Goal: Information Seeking & Learning: Learn about a topic

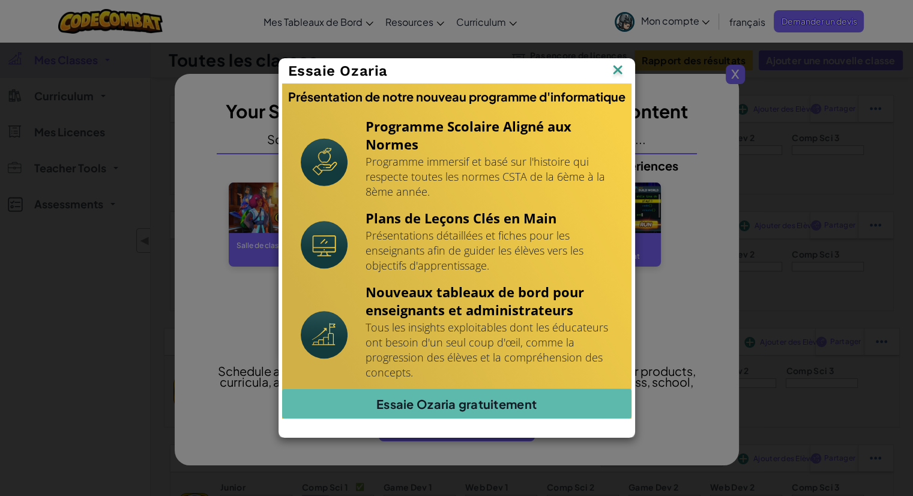
click at [618, 67] on img at bounding box center [618, 71] width 16 height 18
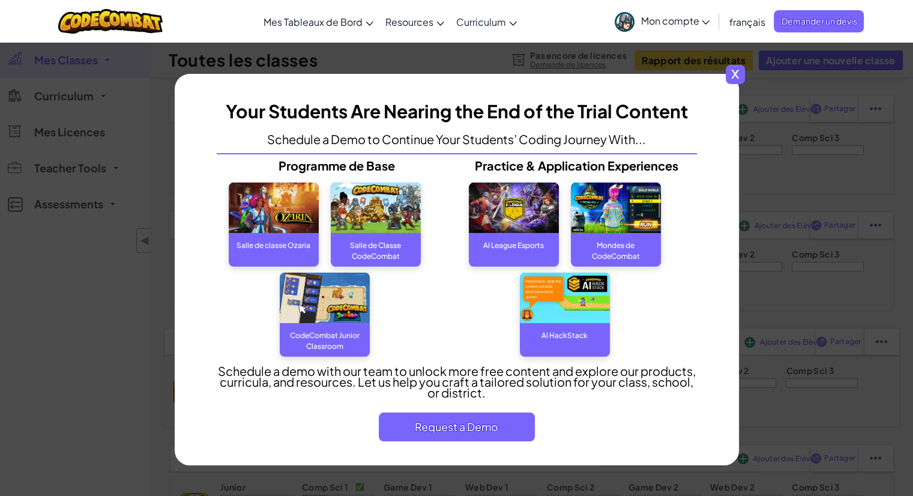
click at [739, 68] on span "x" at bounding box center [735, 74] width 19 height 19
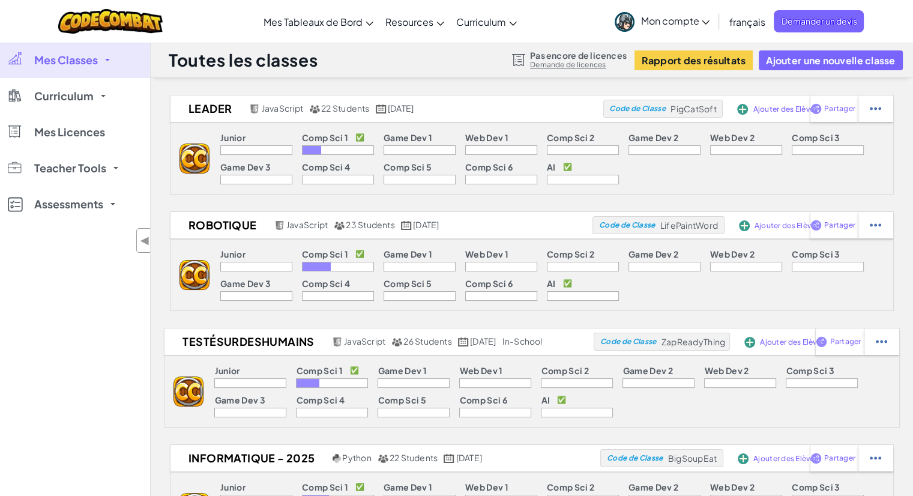
click at [823, 63] on button "Ajouter une nouvelle classe" at bounding box center [830, 60] width 143 height 20
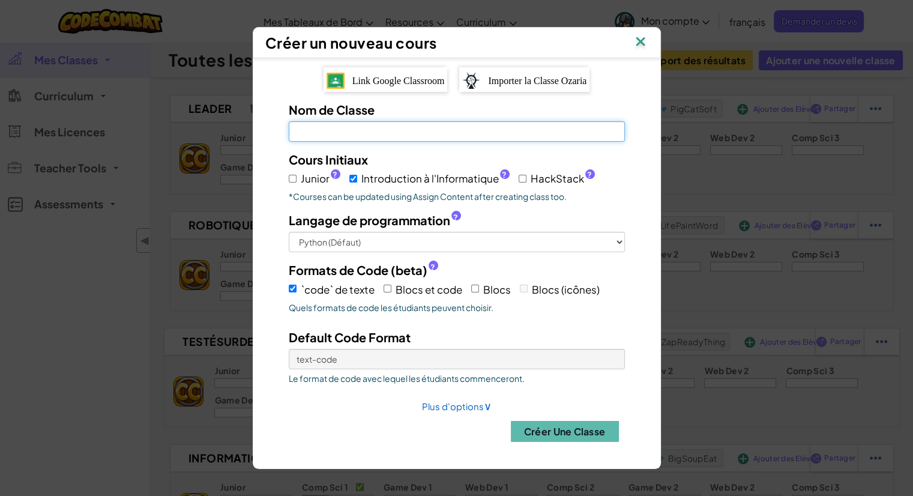
click at [500, 140] on input "Nom de Classe Champ requis" at bounding box center [457, 131] width 336 height 20
type input "Robotique 25-26"
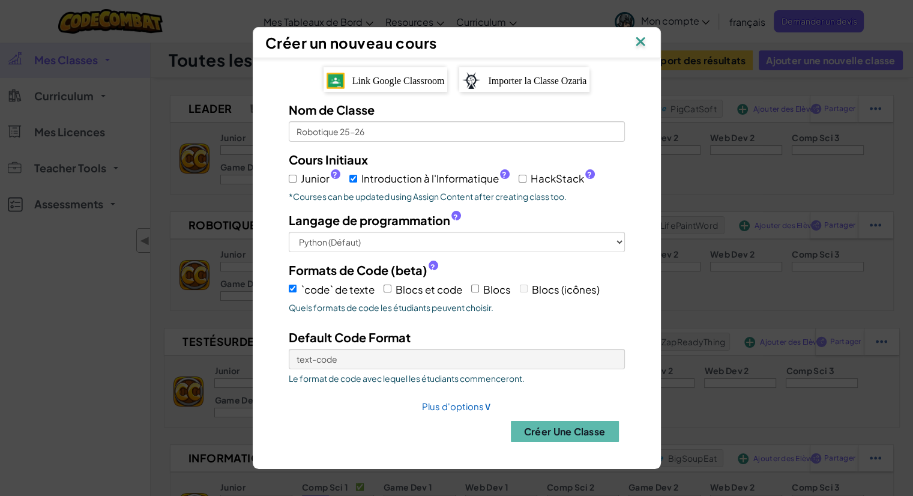
click at [547, 423] on button "Créer une Classe" at bounding box center [565, 431] width 108 height 21
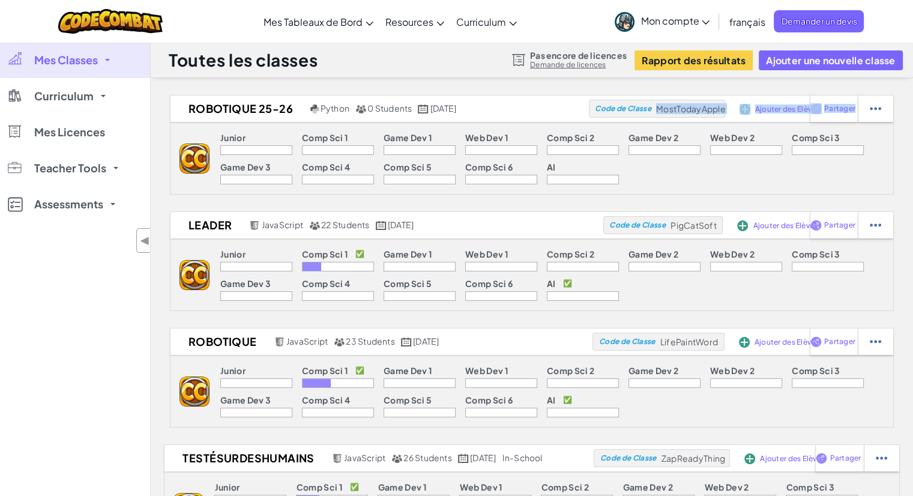
drag, startPoint x: 658, startPoint y: 109, endPoint x: 733, endPoint y: 118, distance: 75.6
click at [733, 118] on div "Robotique 25-26 Python 0 Students septembre 25, 2025 Code de Classe MostTodayAp…" at bounding box center [513, 109] width 687 height 28
click at [727, 114] on div "Robotique 25-26 Python 0 Students septembre 25, 2025 Code de Classe MostTodayAp…" at bounding box center [513, 109] width 687 height 28
drag, startPoint x: 725, startPoint y: 105, endPoint x: 659, endPoint y: 106, distance: 66.0
click at [659, 106] on span "MostTodayApple" at bounding box center [691, 108] width 70 height 11
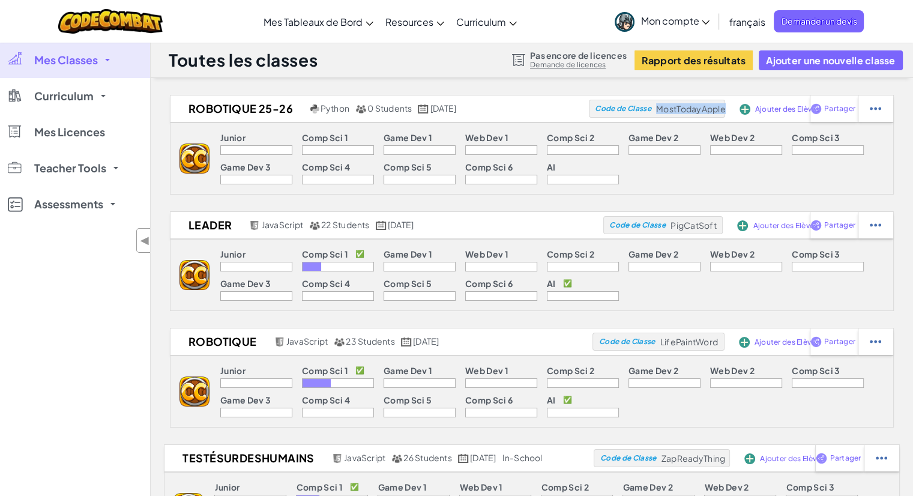
copy span "MostTodayApple"
click at [0, 0] on link "Tableau de Bord Enseignant de CodeCombat" at bounding box center [0, 0] width 0 height 0
click at [62, 94] on span "Curriculum" at bounding box center [63, 96] width 59 height 11
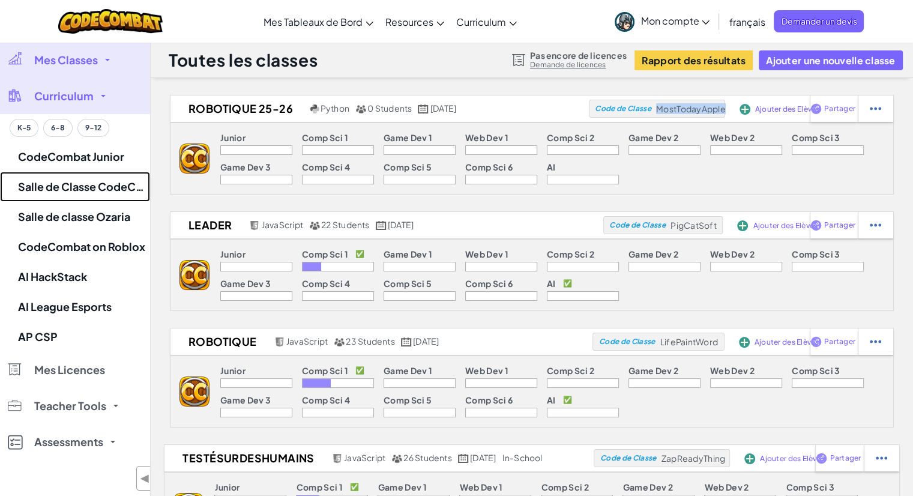
click at [76, 184] on link "Salle de Classe CodeCombat" at bounding box center [75, 187] width 150 height 30
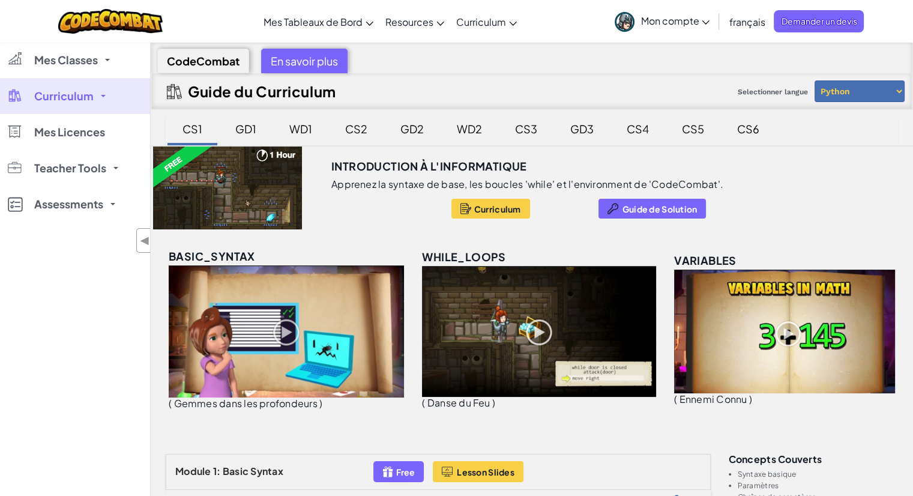
click at [218, 70] on div "CodeCombat" at bounding box center [203, 61] width 92 height 25
click at [668, 19] on span "Mon compte" at bounding box center [674, 20] width 69 height 13
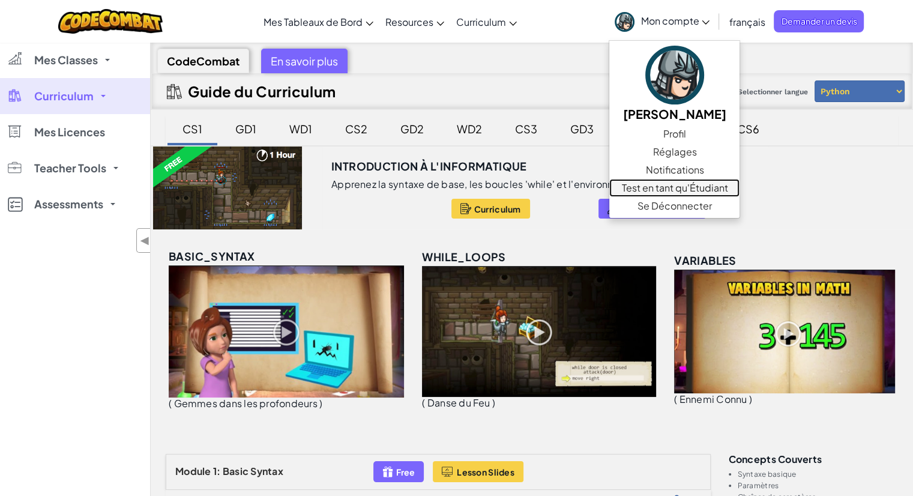
click at [643, 182] on link "Test en tant qu'Étudiant" at bounding box center [674, 188] width 130 height 18
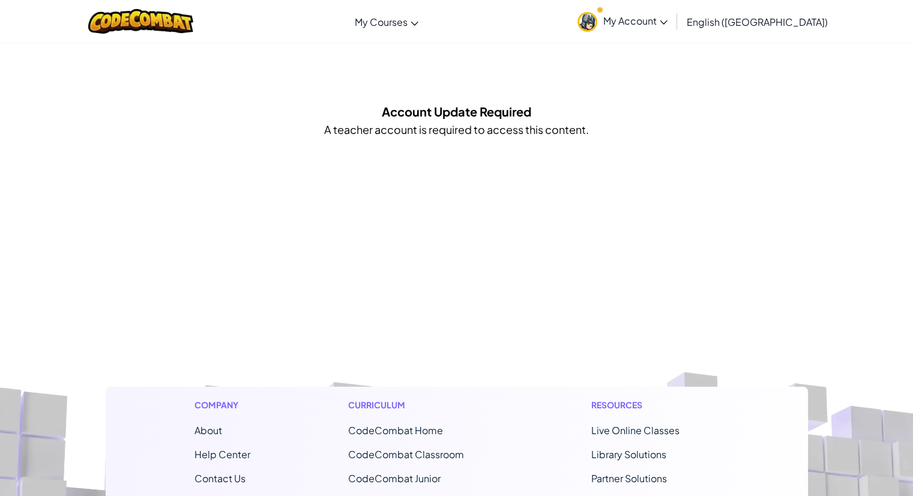
click at [673, 32] on link "My Account" at bounding box center [622, 21] width 102 height 38
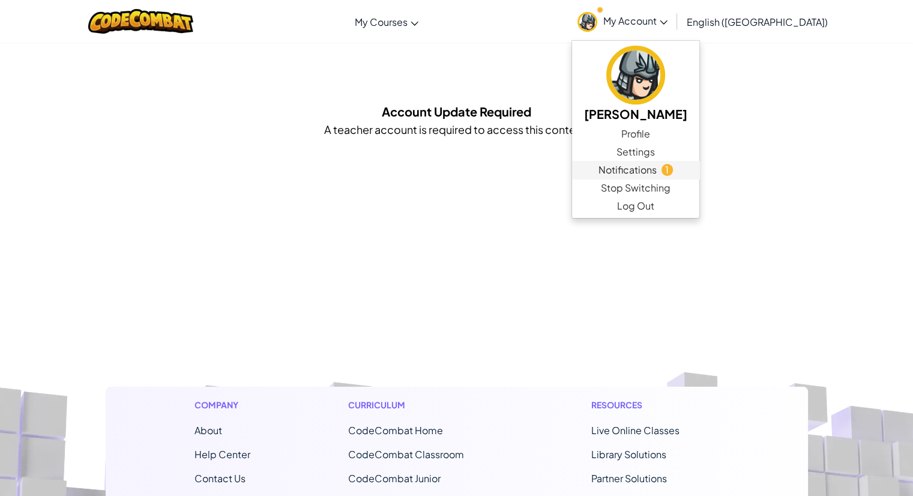
click at [657, 172] on span "Notifications" at bounding box center [627, 170] width 58 height 14
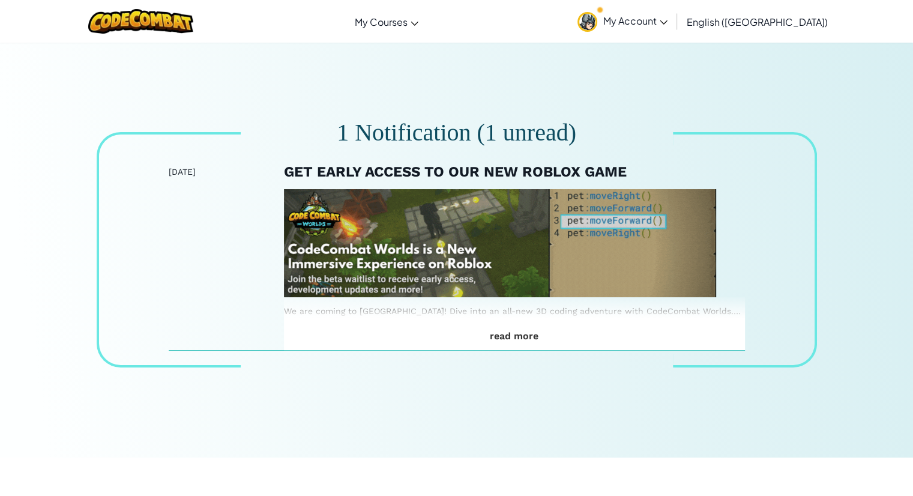
click at [673, 28] on link "My Account" at bounding box center [622, 21] width 102 height 38
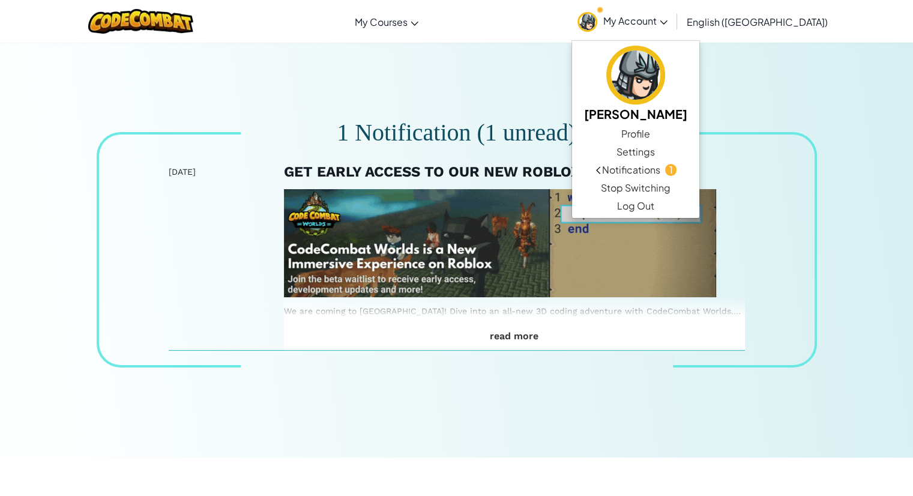
click at [408, 23] on span "My Courses" at bounding box center [381, 22] width 53 height 13
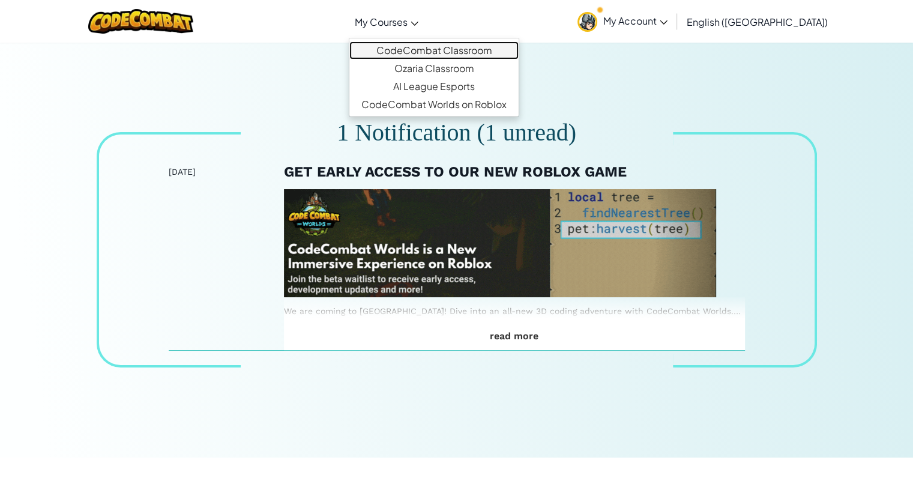
click at [457, 46] on link "CodeCombat Classroom" at bounding box center [433, 50] width 169 height 18
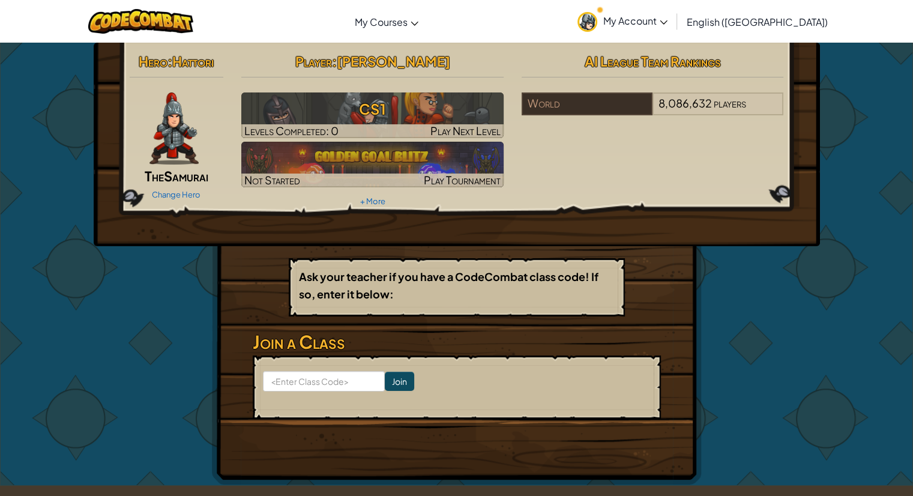
click at [396, 109] on h3 "CS1" at bounding box center [372, 108] width 262 height 27
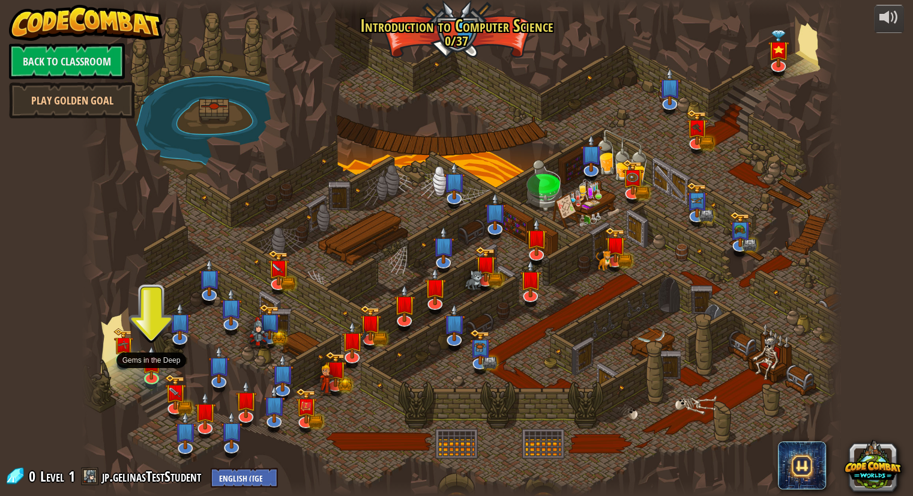
click at [144, 365] on img at bounding box center [152, 363] width 20 height 34
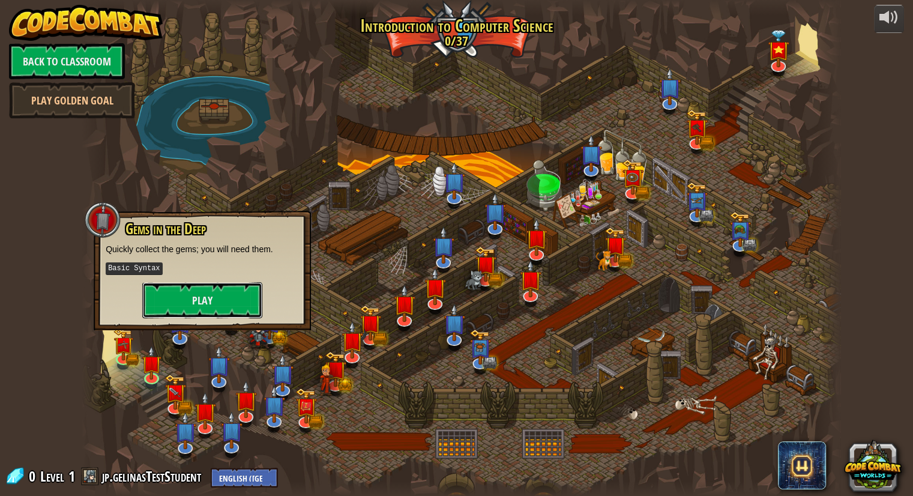
click at [223, 301] on button "Play" at bounding box center [202, 300] width 120 height 36
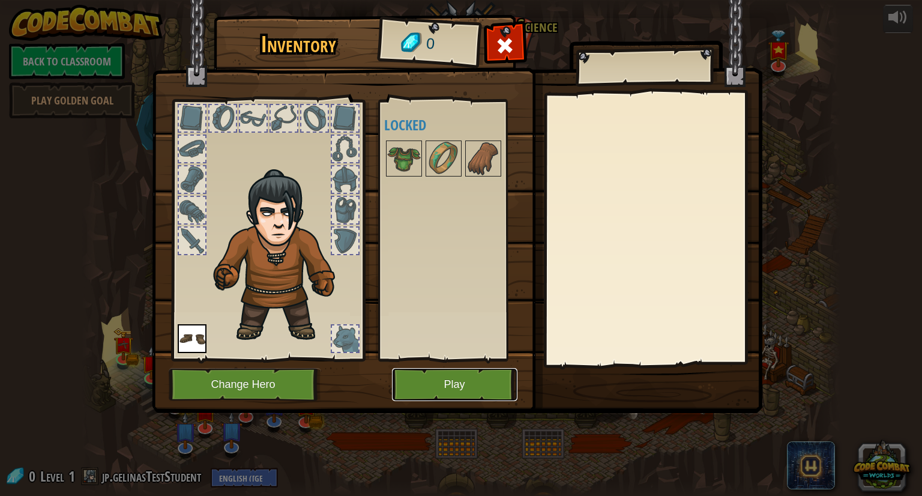
click at [480, 377] on button "Play" at bounding box center [454, 384] width 125 height 33
